Goal: Information Seeking & Learning: Learn about a topic

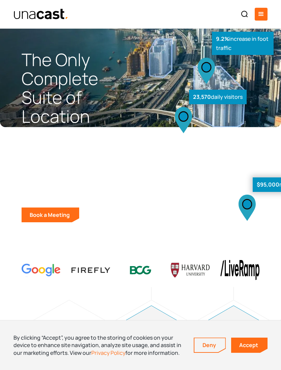
click at [255, 19] on div "menu" at bounding box center [261, 14] width 13 height 13
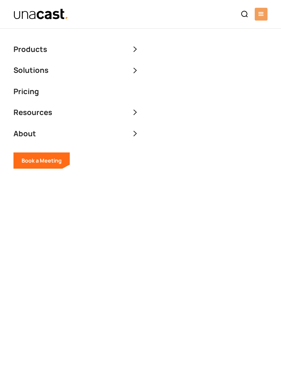
click at [22, 96] on link "Pricing" at bounding box center [26, 91] width 26 height 13
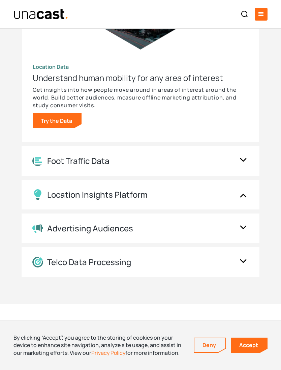
scroll to position [780, 0]
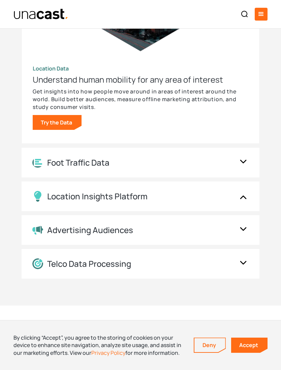
click at [43, 162] on img at bounding box center [37, 163] width 11 height 10
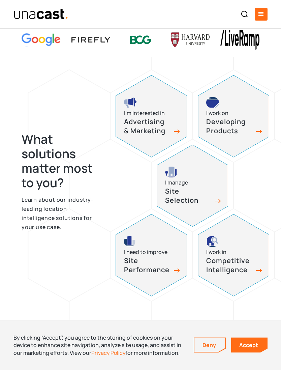
scroll to position [95, 0]
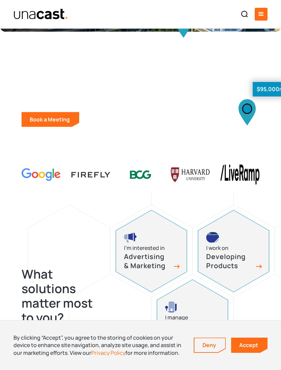
click at [201, 346] on link "Deny" at bounding box center [210, 345] width 31 height 14
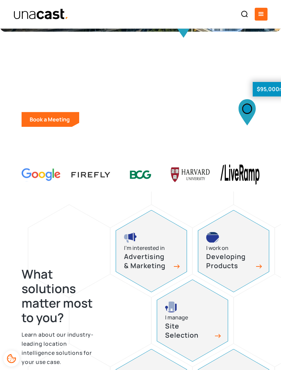
scroll to position [0, 0]
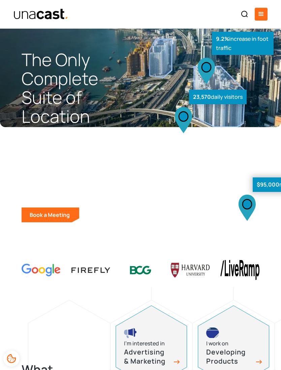
click at [27, 25] on div "Products Location Intelligence Global Location Data Foot Traffic Data Location …" at bounding box center [140, 14] width 281 height 28
click at [20, 18] on img "home" at bounding box center [40, 14] width 55 height 12
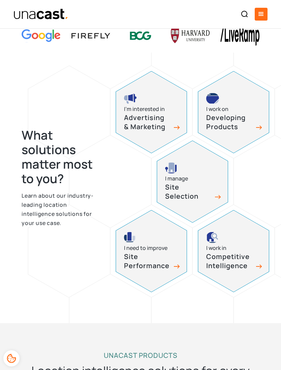
scroll to position [235, 0]
click at [150, 110] on div "I’m interested in" at bounding box center [144, 109] width 41 height 9
